Goal: Find specific fact: Find specific fact

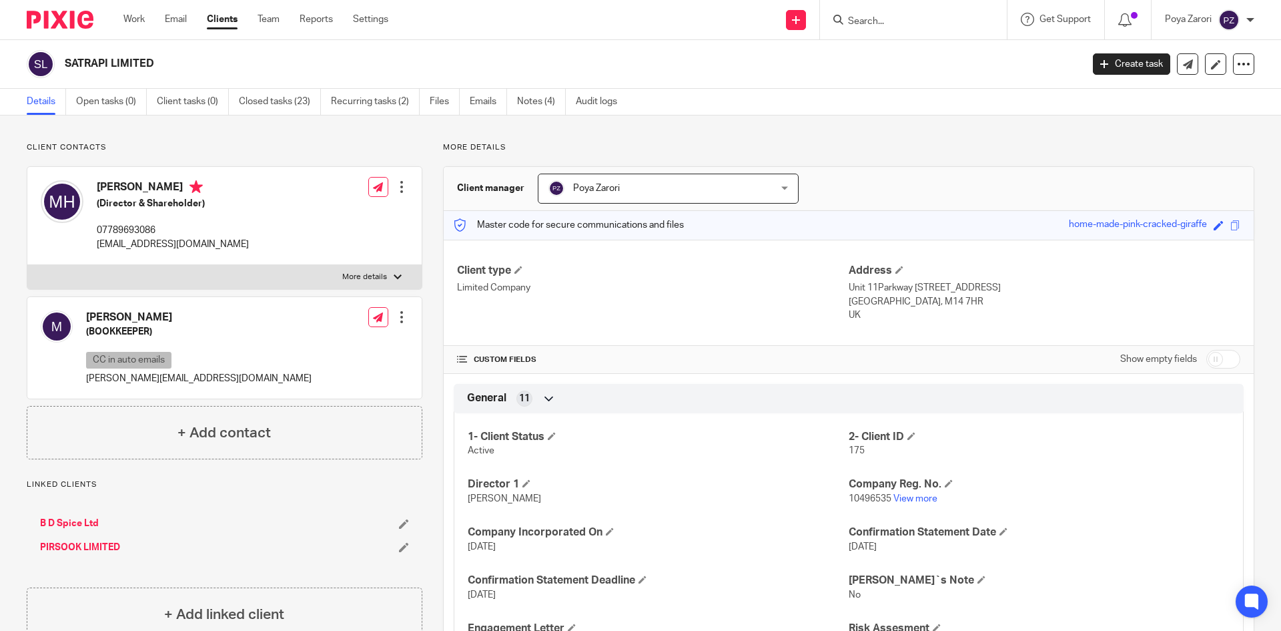
click at [871, 19] on input "Search" at bounding box center [907, 22] width 120 height 12
type input "city sup"
click at [902, 62] on link at bounding box center [957, 57] width 226 height 31
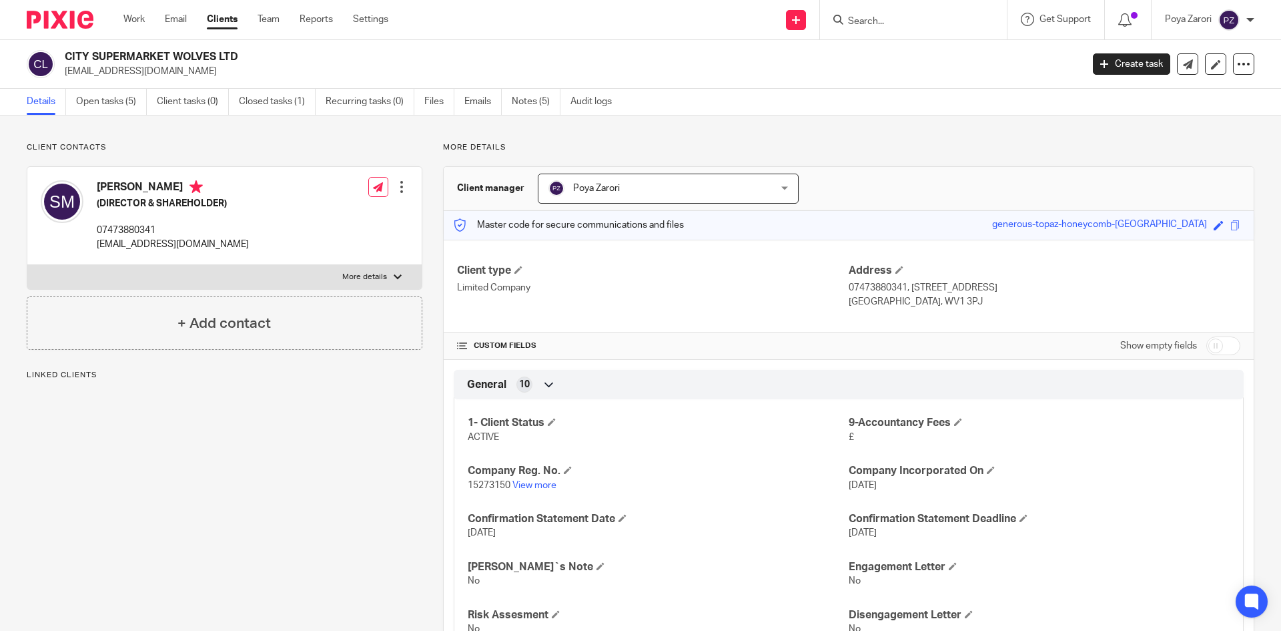
click at [376, 272] on p "More details" at bounding box center [364, 277] width 45 height 11
click at [27, 265] on input "More details" at bounding box center [27, 264] width 1 height 1
checkbox input "true"
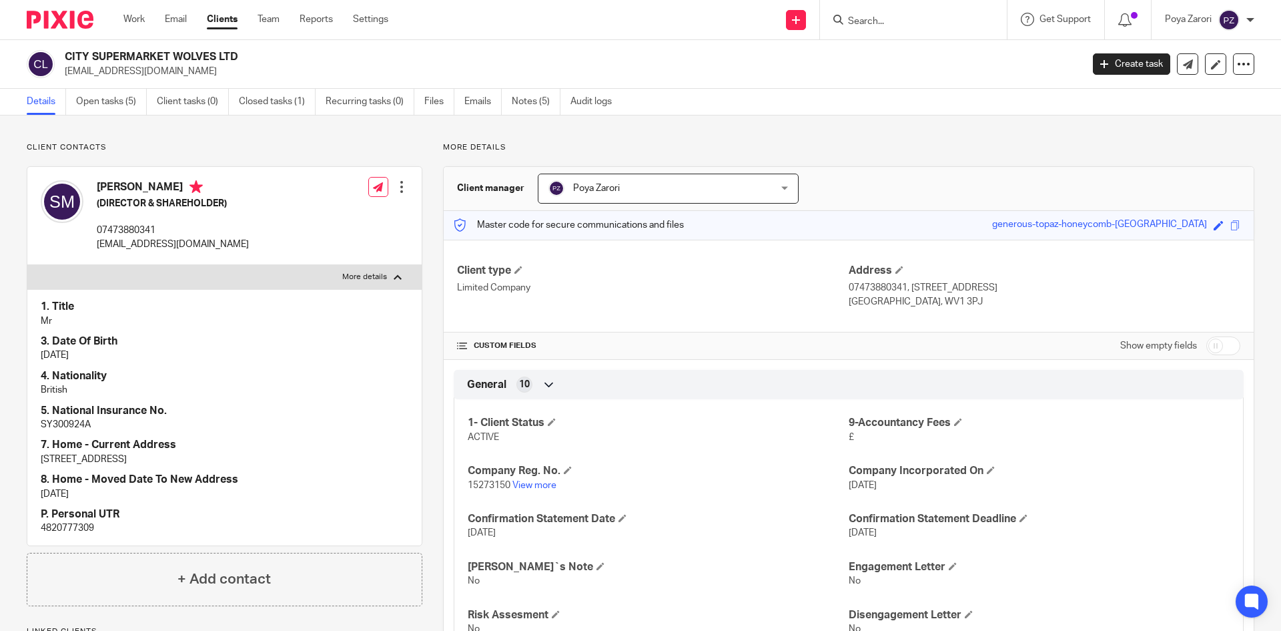
click at [63, 526] on p "4820777309" at bounding box center [225, 527] width 368 height 13
copy p "4820777309"
drag, startPoint x: 262, startPoint y: 189, endPoint x: 99, endPoint y: 187, distance: 162.8
click at [99, 187] on h4 "SEYED REZA NEKOUHI MADAEE" at bounding box center [173, 188] width 152 height 17
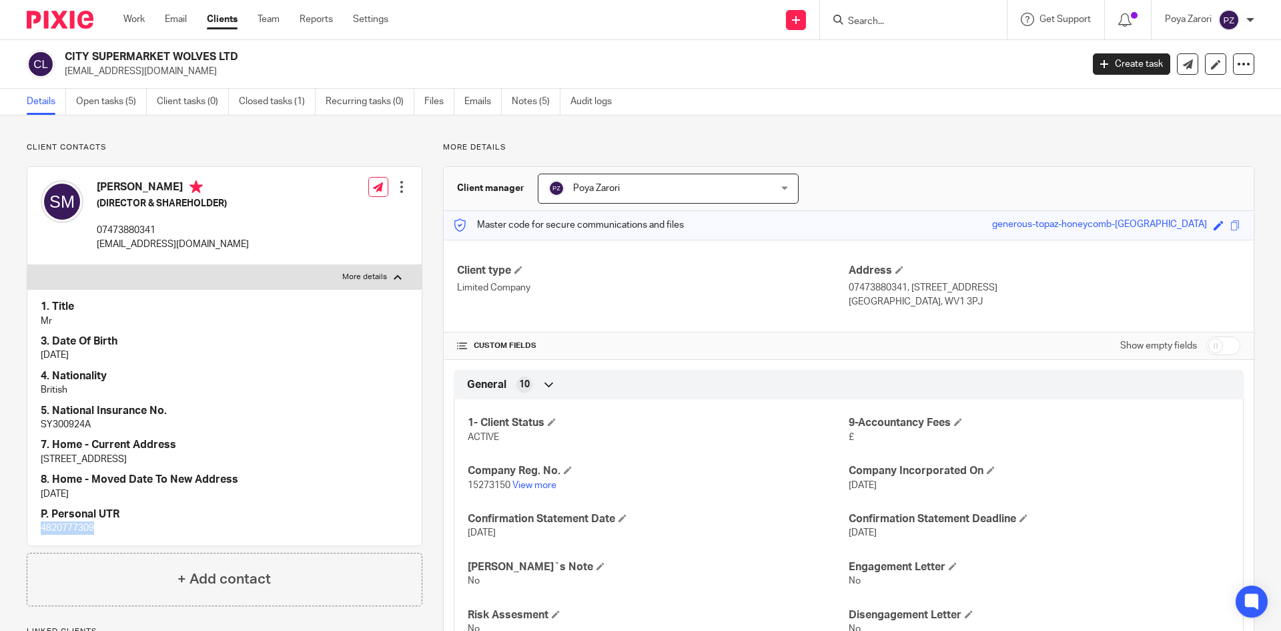
copy h4 "SEYED REZA NEKOUHI MADAEE"
click at [57, 525] on p "4820777309" at bounding box center [225, 527] width 368 height 13
copy p "4820777309"
drag, startPoint x: 882, startPoint y: 23, endPoint x: 884, endPoint y: 15, distance: 8.9
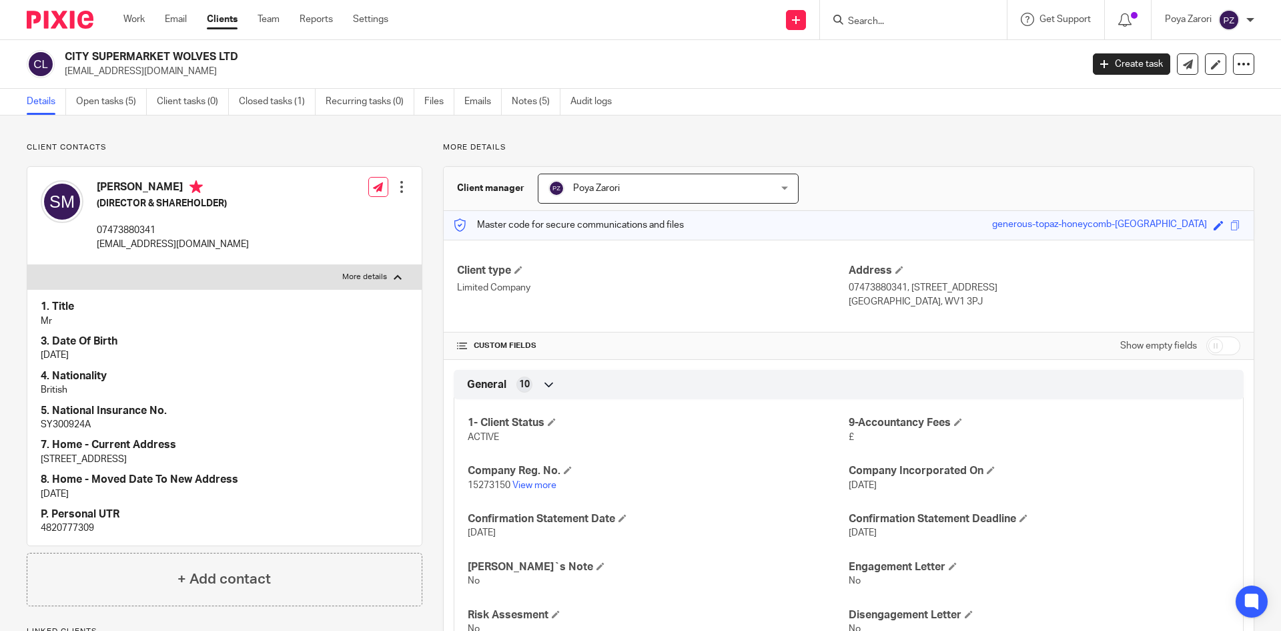
click at [882, 22] on input "Search" at bounding box center [907, 22] width 120 height 12
type input "eca"
click at [918, 60] on link at bounding box center [957, 57] width 226 height 31
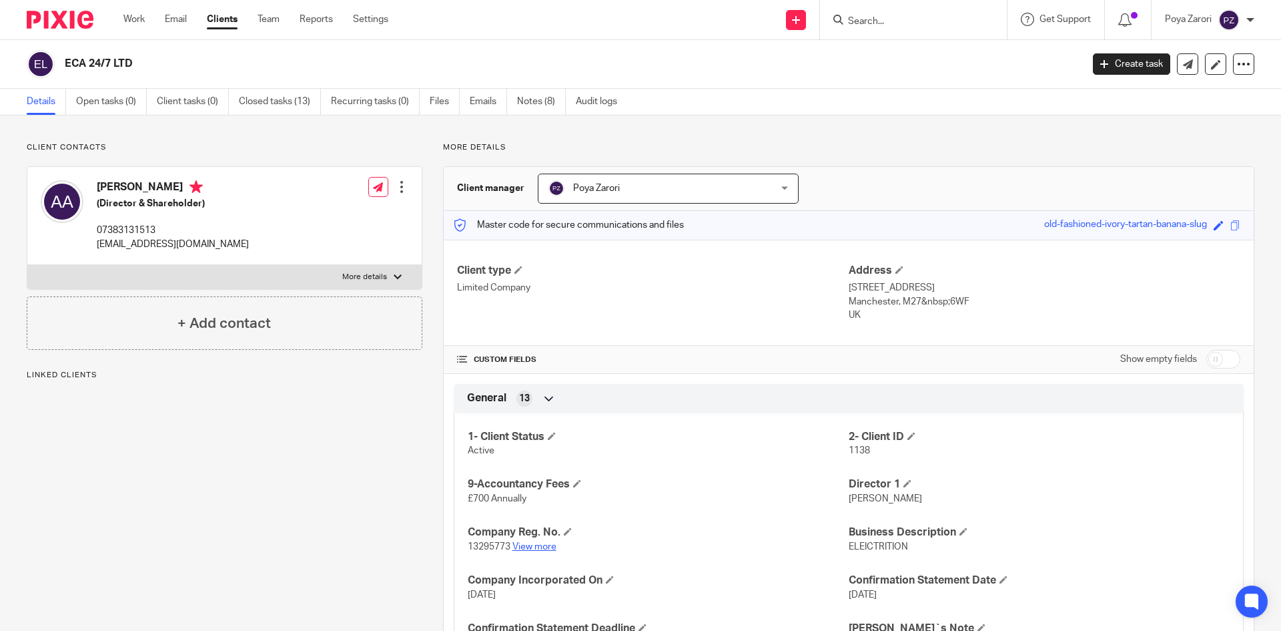
click at [542, 547] on link "View more" at bounding box center [534, 546] width 44 height 9
